Goal: Navigation & Orientation: Find specific page/section

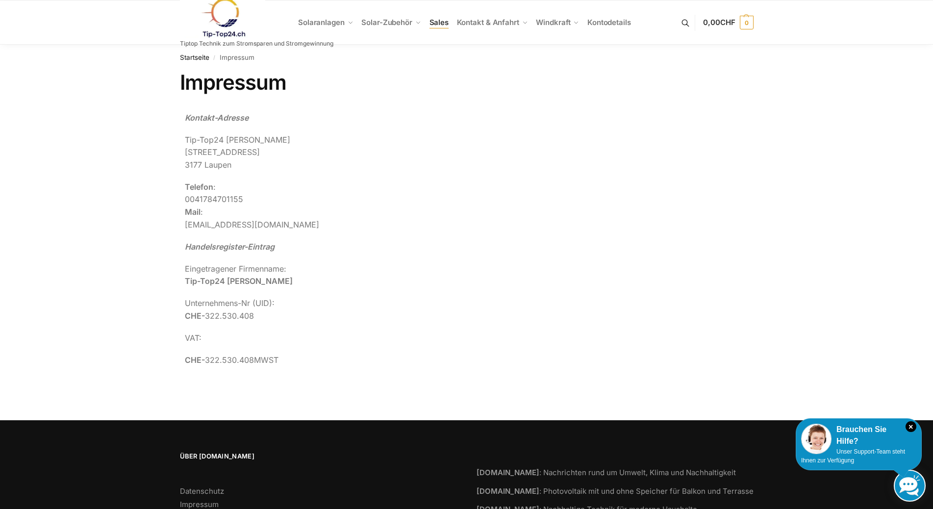
click at [441, 19] on span "Sales" at bounding box center [440, 22] width 20 height 9
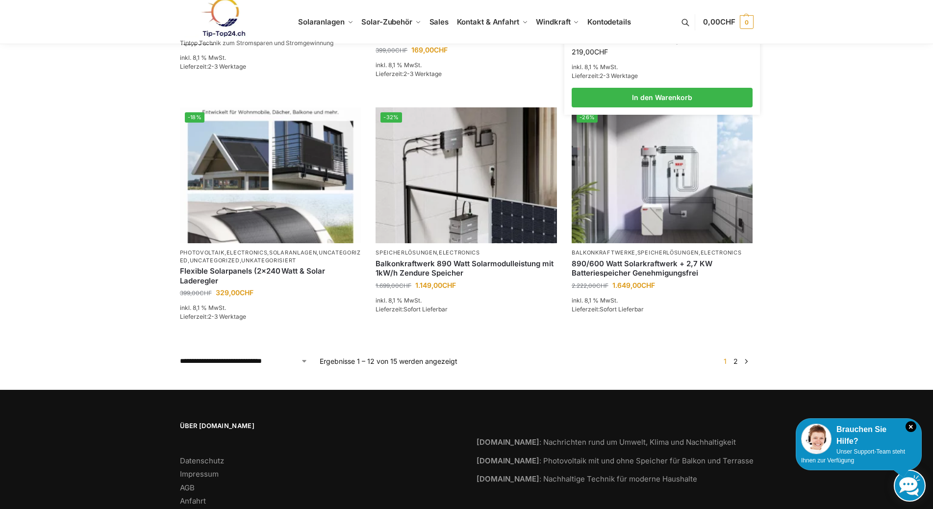
scroll to position [817, 0]
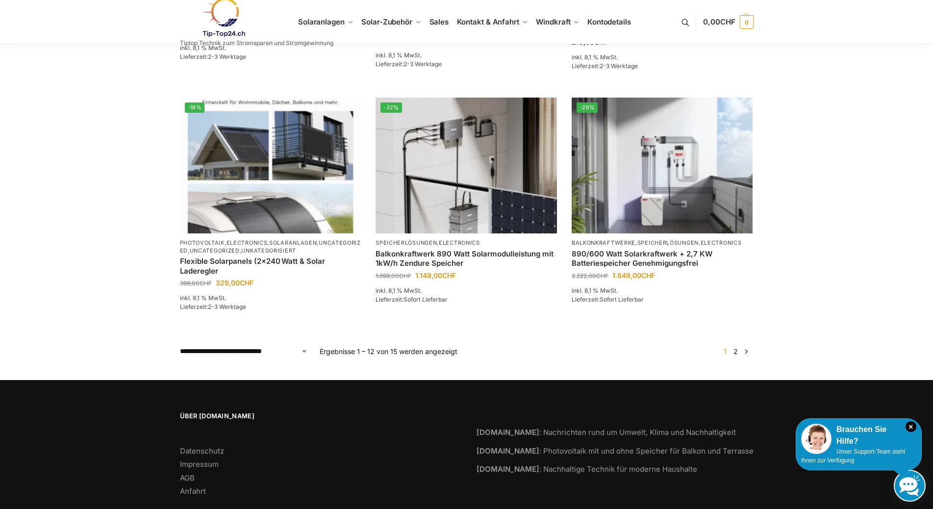
click at [736, 351] on link "2" at bounding box center [735, 351] width 9 height 8
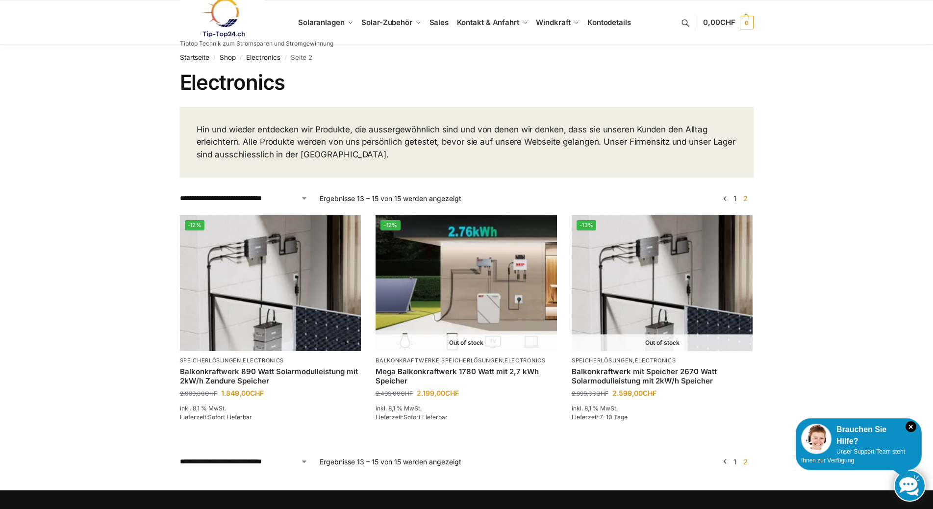
click at [325, 22] on link at bounding box center [256, 18] width 153 height 40
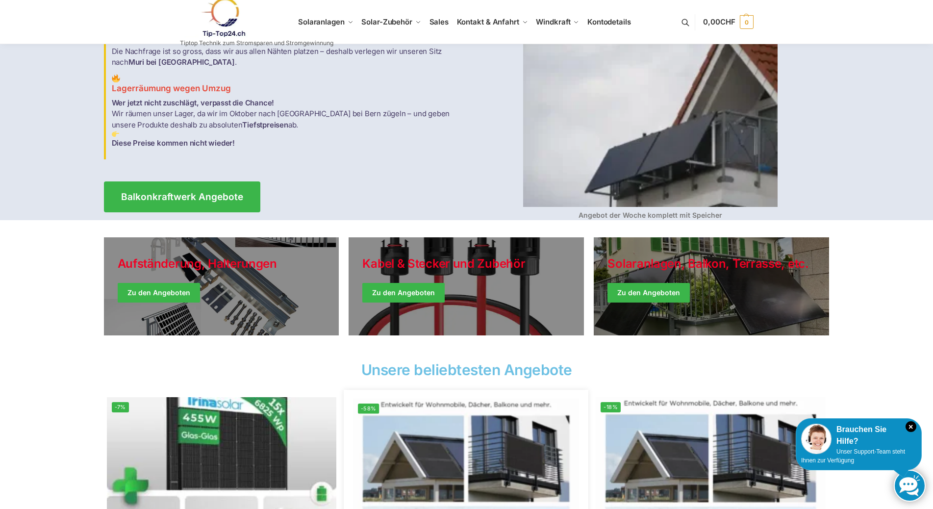
scroll to position [82, 0]
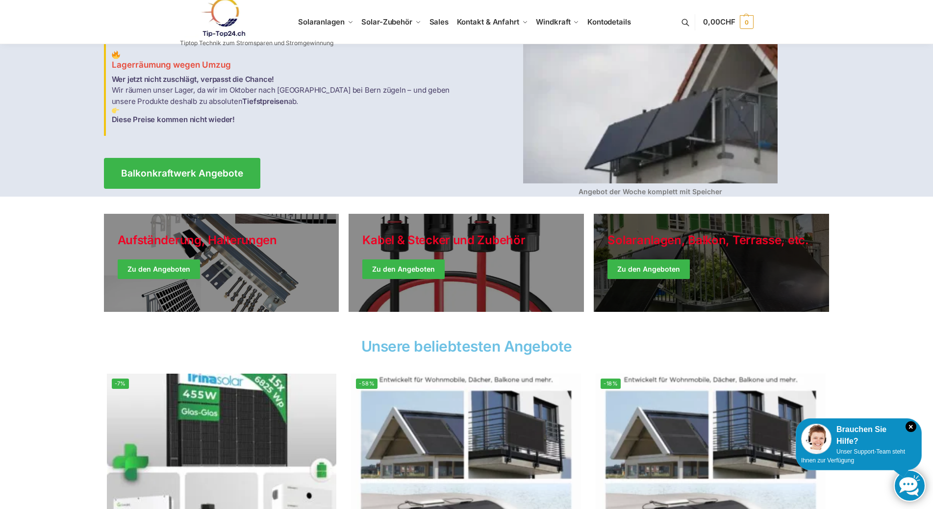
click at [649, 267] on link "Winter Jackets" at bounding box center [711, 263] width 235 height 98
